Goal: Check status: Check status

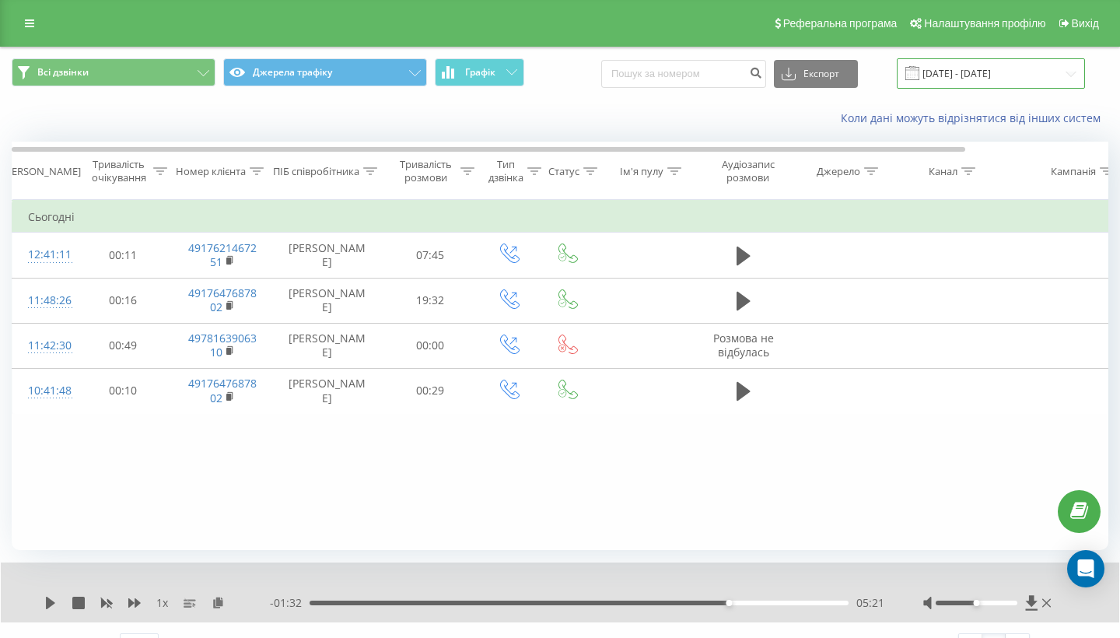
click at [1001, 88] on input "[DATE] - [DATE]" at bounding box center [991, 73] width 188 height 30
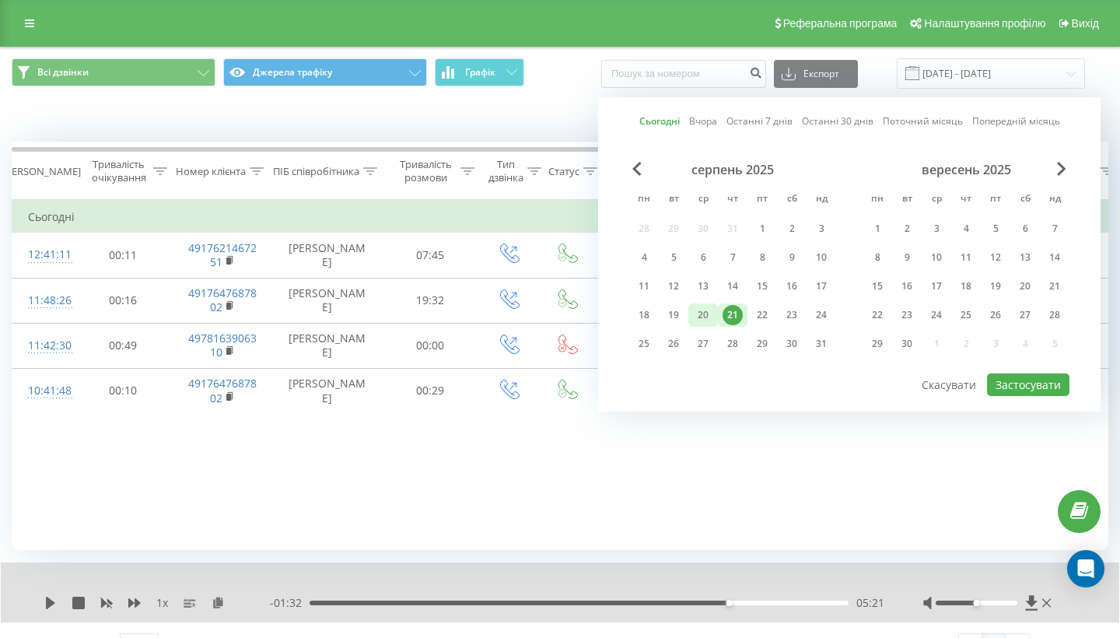
click at [706, 325] on div "20" at bounding box center [703, 315] width 20 height 20
click at [1037, 396] on button "Застосувати" at bounding box center [1028, 384] width 82 height 23
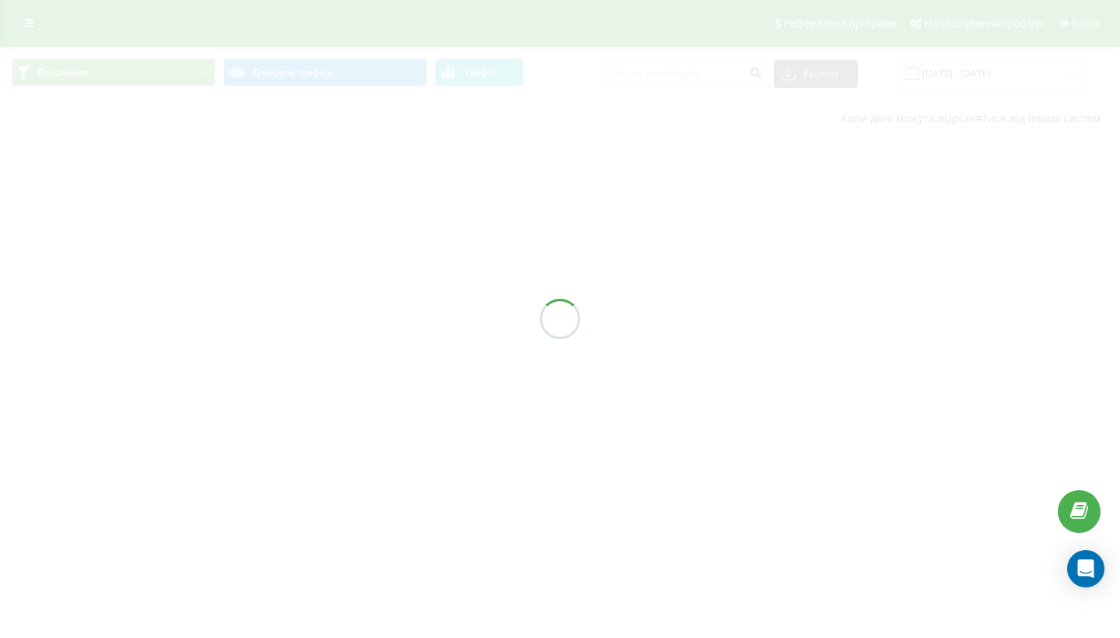
type input "[DATE] - [DATE]"
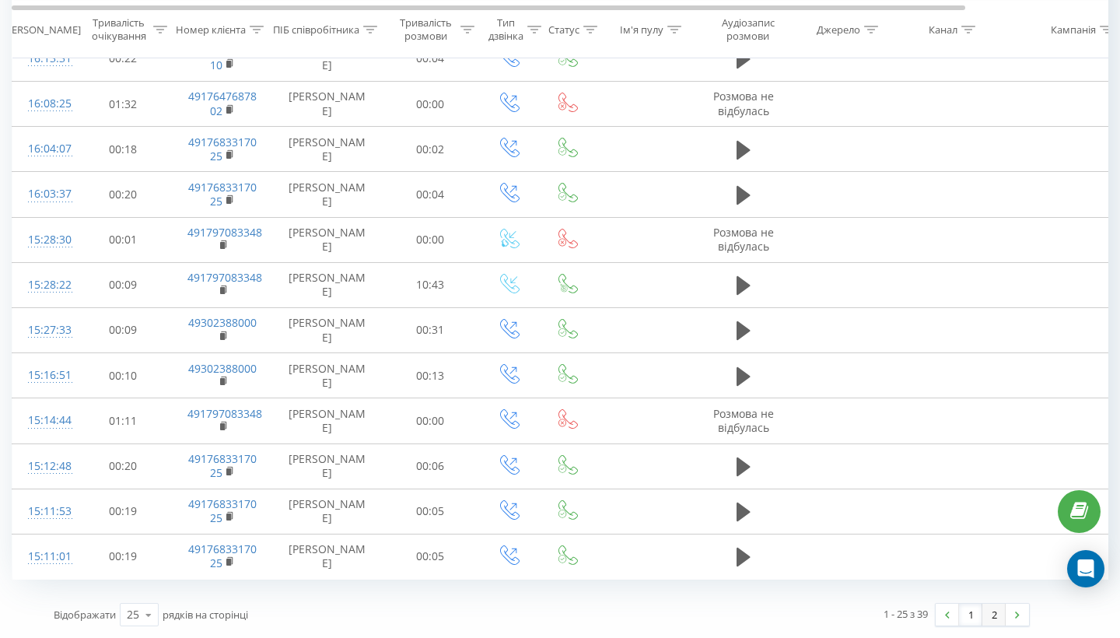
click at [996, 613] on link "2" at bounding box center [994, 615] width 23 height 22
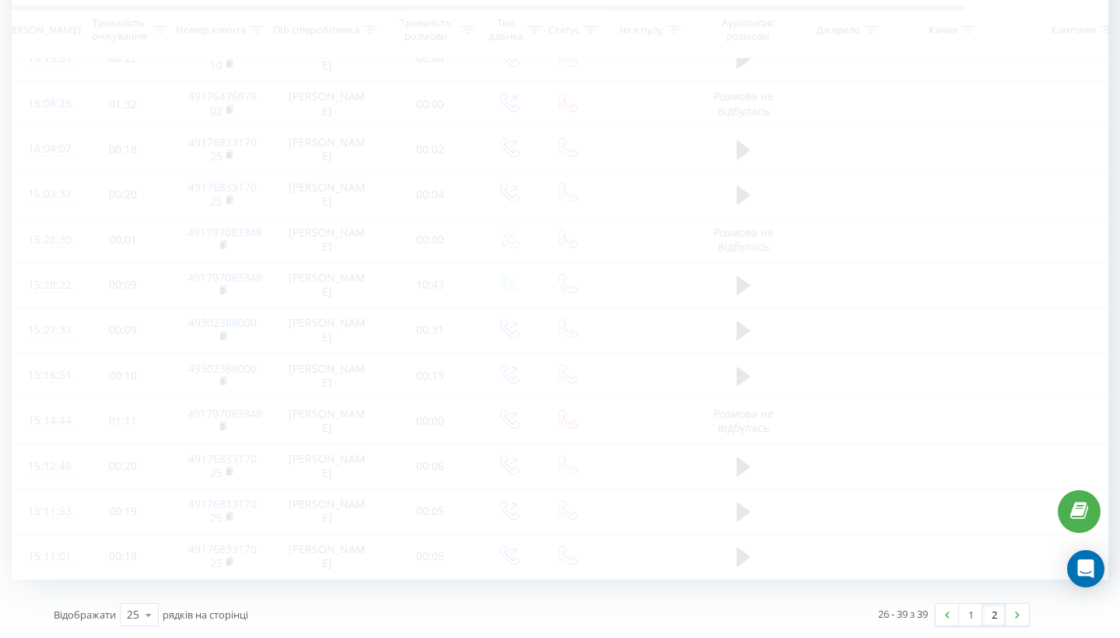
scroll to position [117, 0]
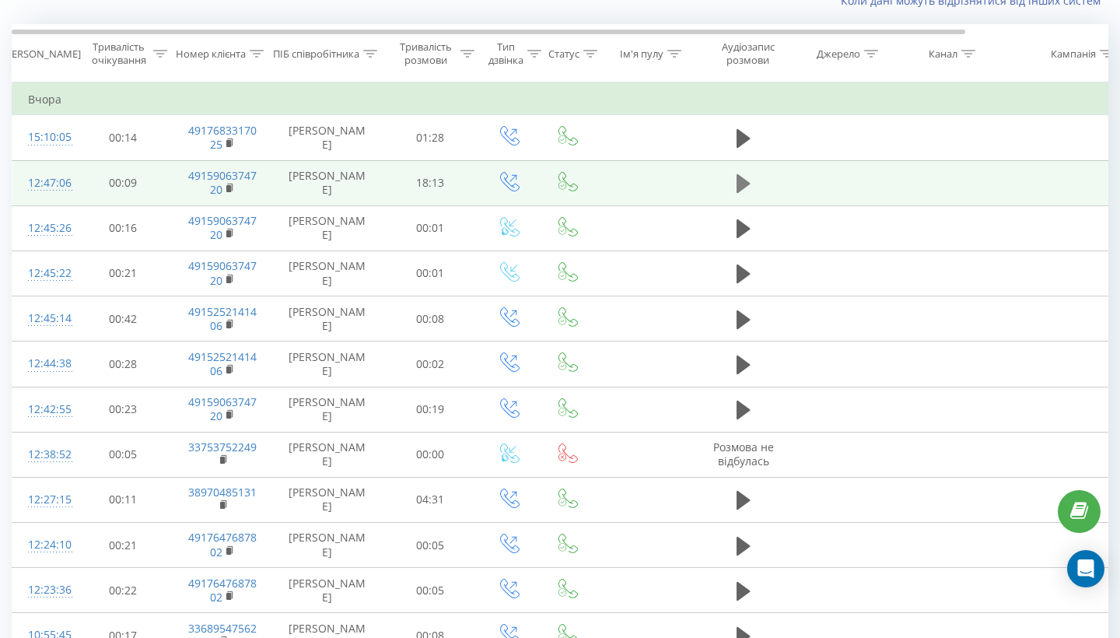
click at [740, 193] on icon at bounding box center [744, 183] width 14 height 19
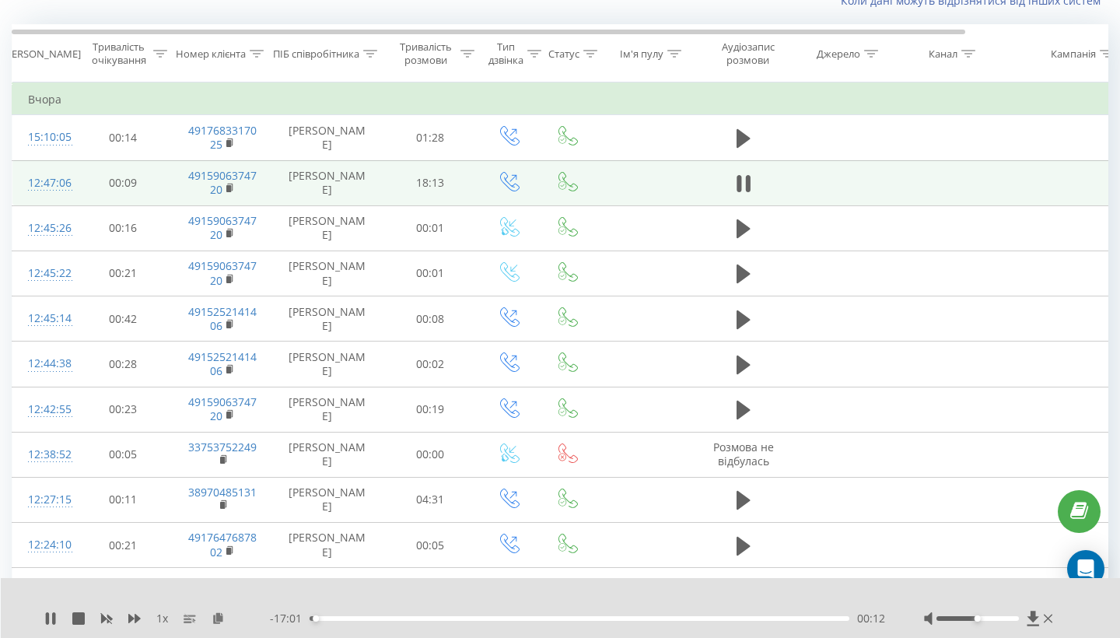
click at [341, 619] on div "00:12" at bounding box center [580, 618] width 540 height 5
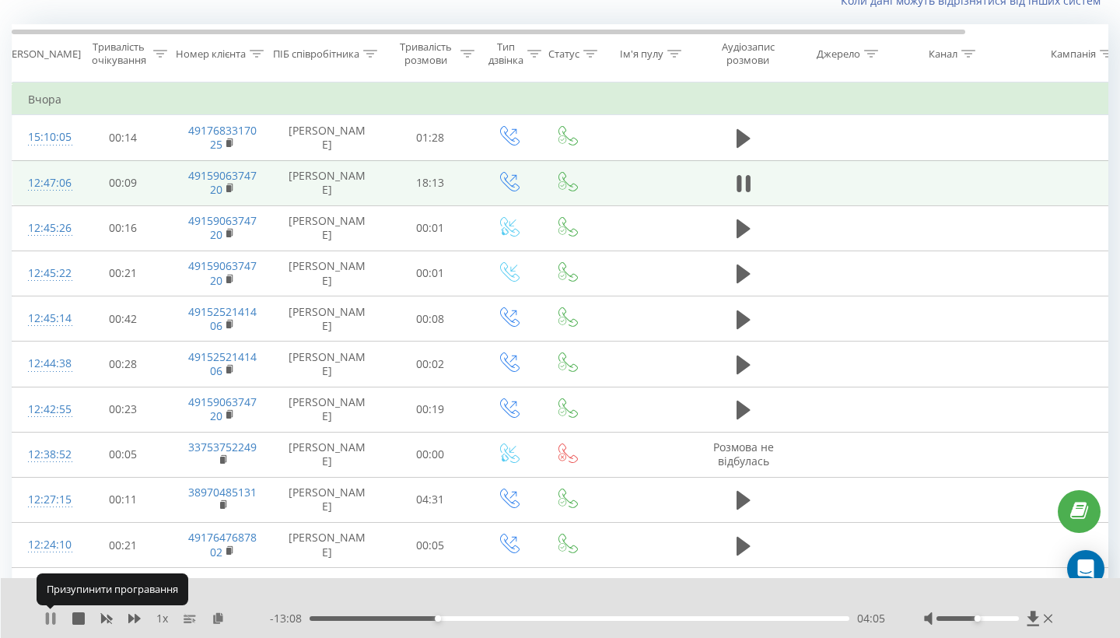
click at [52, 617] on icon at bounding box center [50, 618] width 12 height 12
